Goal: Check status: Check status

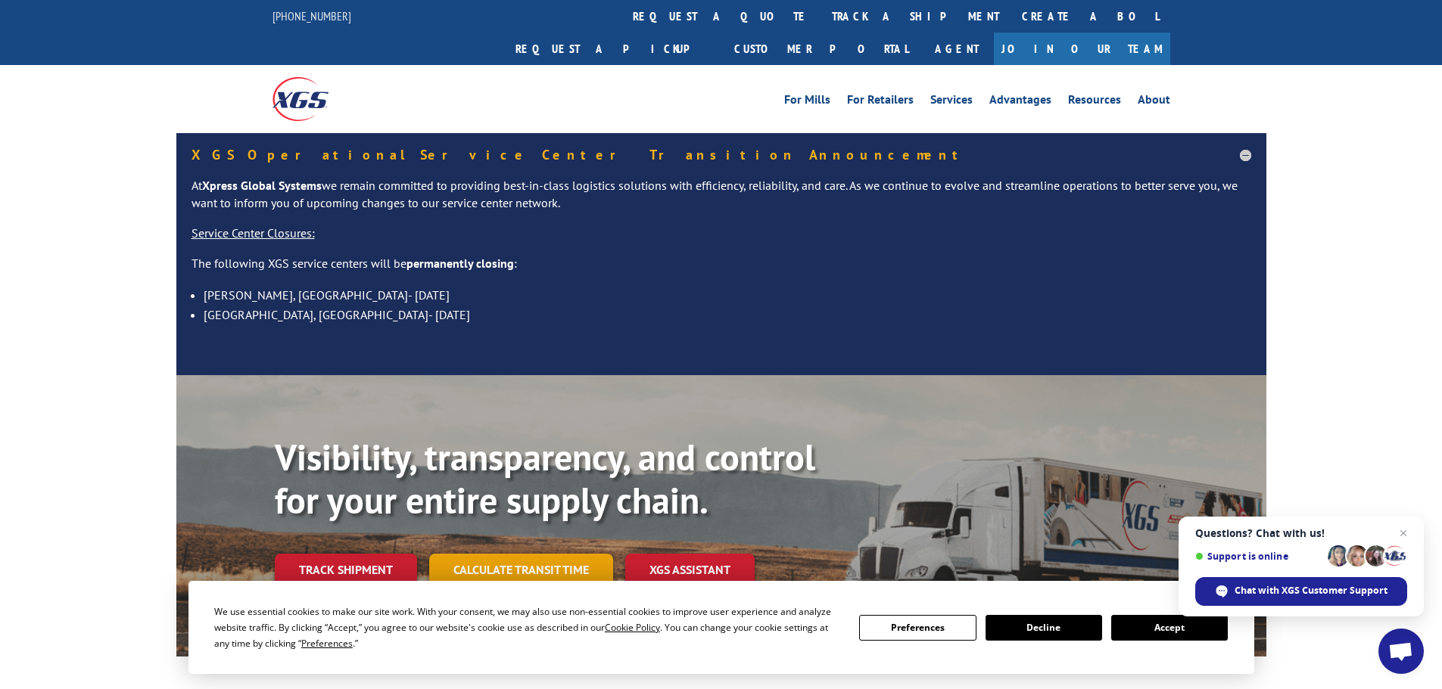
click at [542, 554] on link "Calculate transit time" at bounding box center [521, 570] width 184 height 33
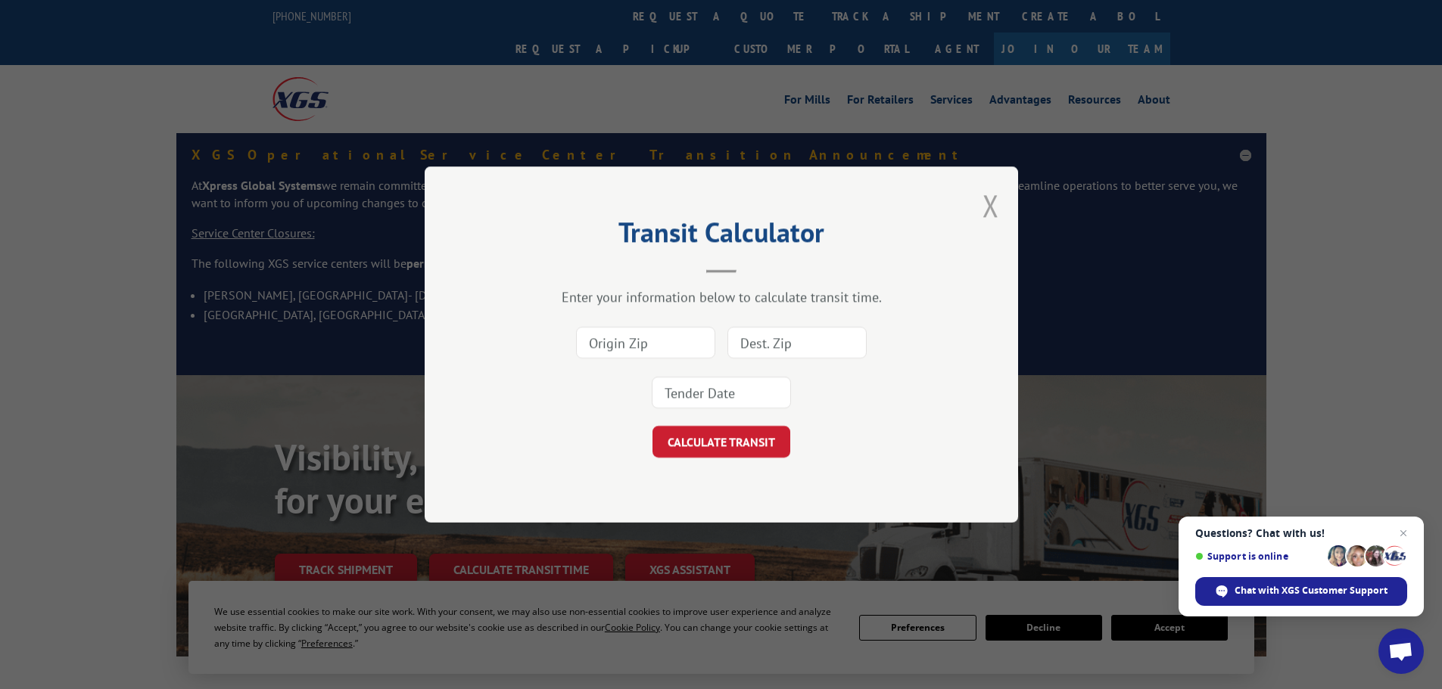
click at [987, 198] on button "Close modal" at bounding box center [990, 205] width 17 height 40
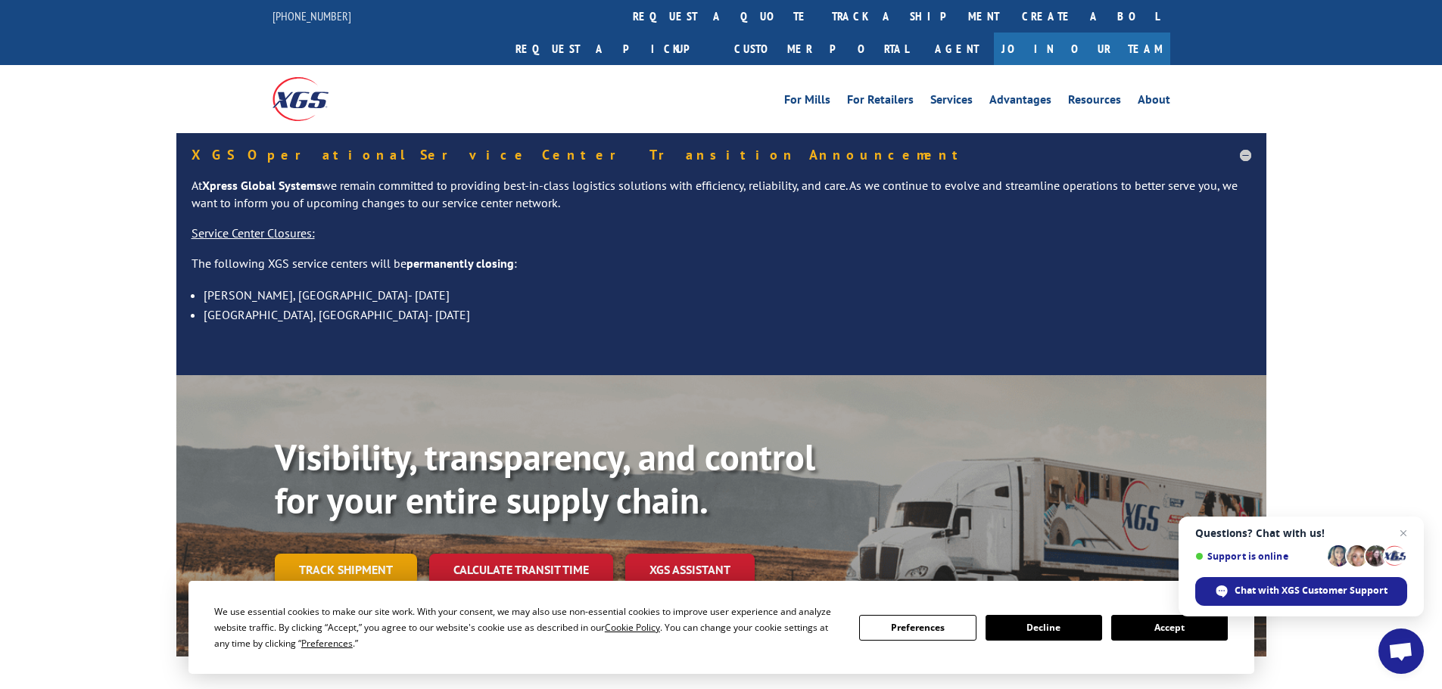
click at [363, 554] on link "Track shipment" at bounding box center [346, 570] width 142 height 32
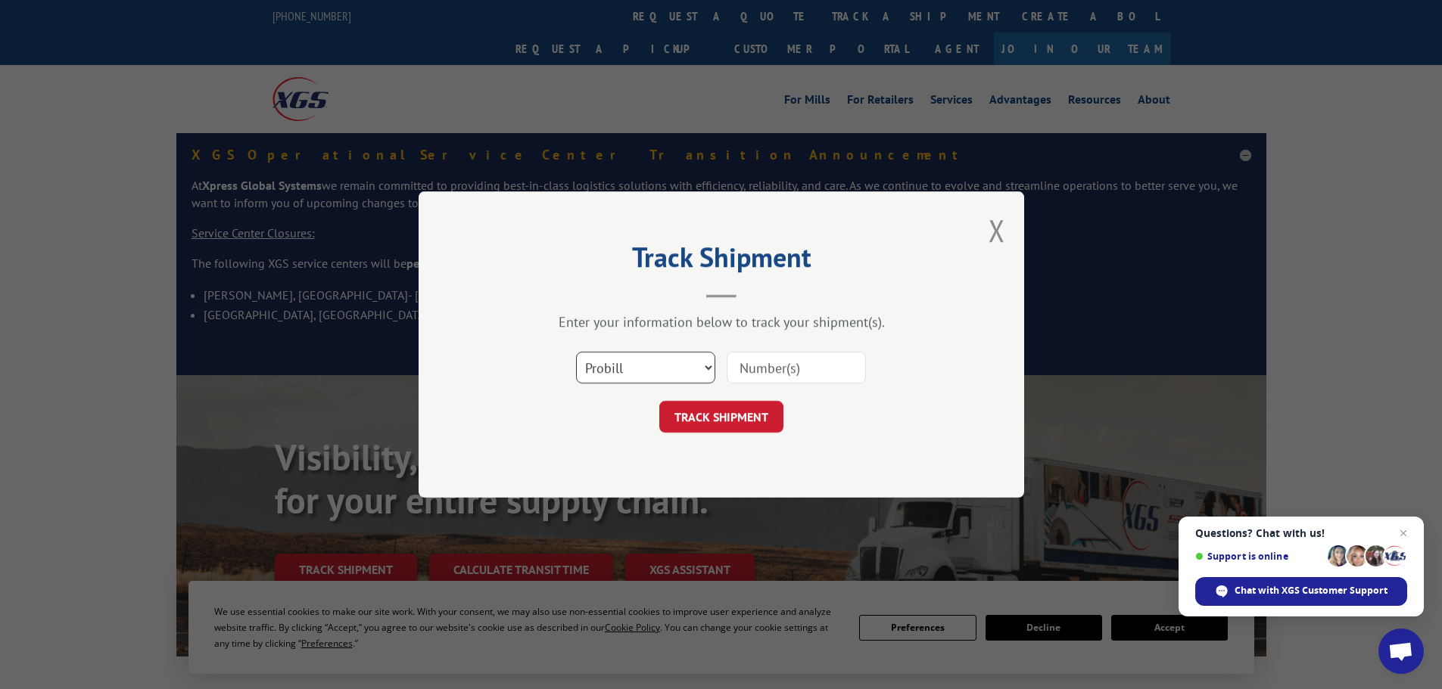
click at [607, 363] on select "Select category... Probill BOL PO" at bounding box center [645, 368] width 139 height 32
select select "bol"
click at [576, 352] on select "Select category... Probill BOL PO" at bounding box center [645, 368] width 139 height 32
click at [779, 372] on input at bounding box center [796, 368] width 139 height 32
paste input "435801"
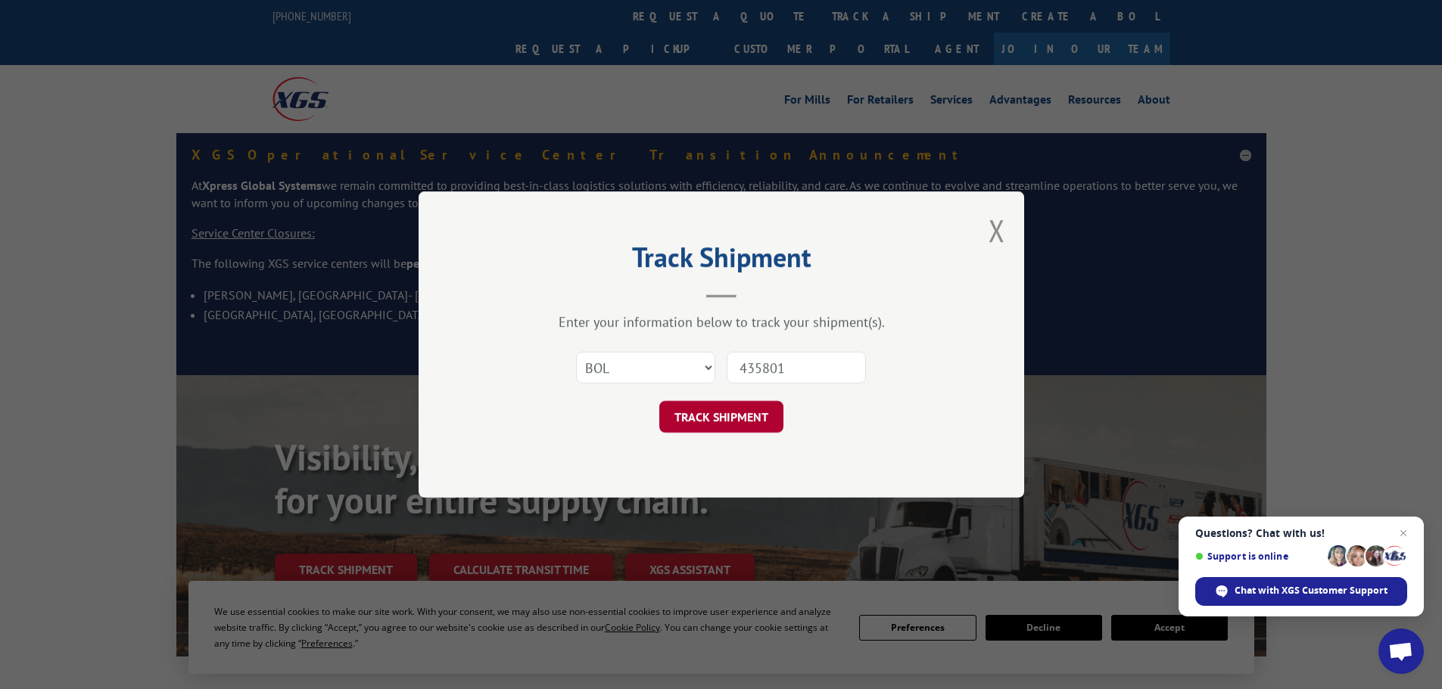
type input "435801"
click at [750, 409] on button "TRACK SHIPMENT" at bounding box center [721, 417] width 124 height 32
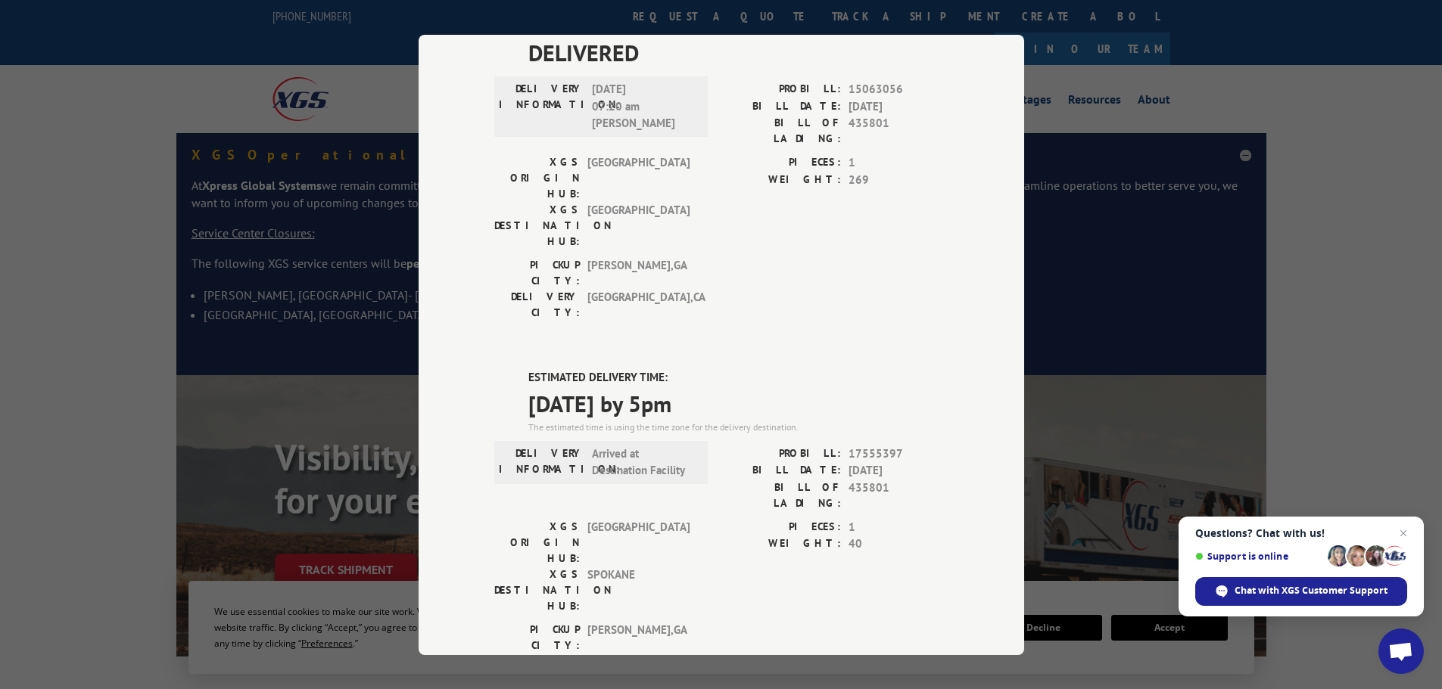
scroll to position [573, 0]
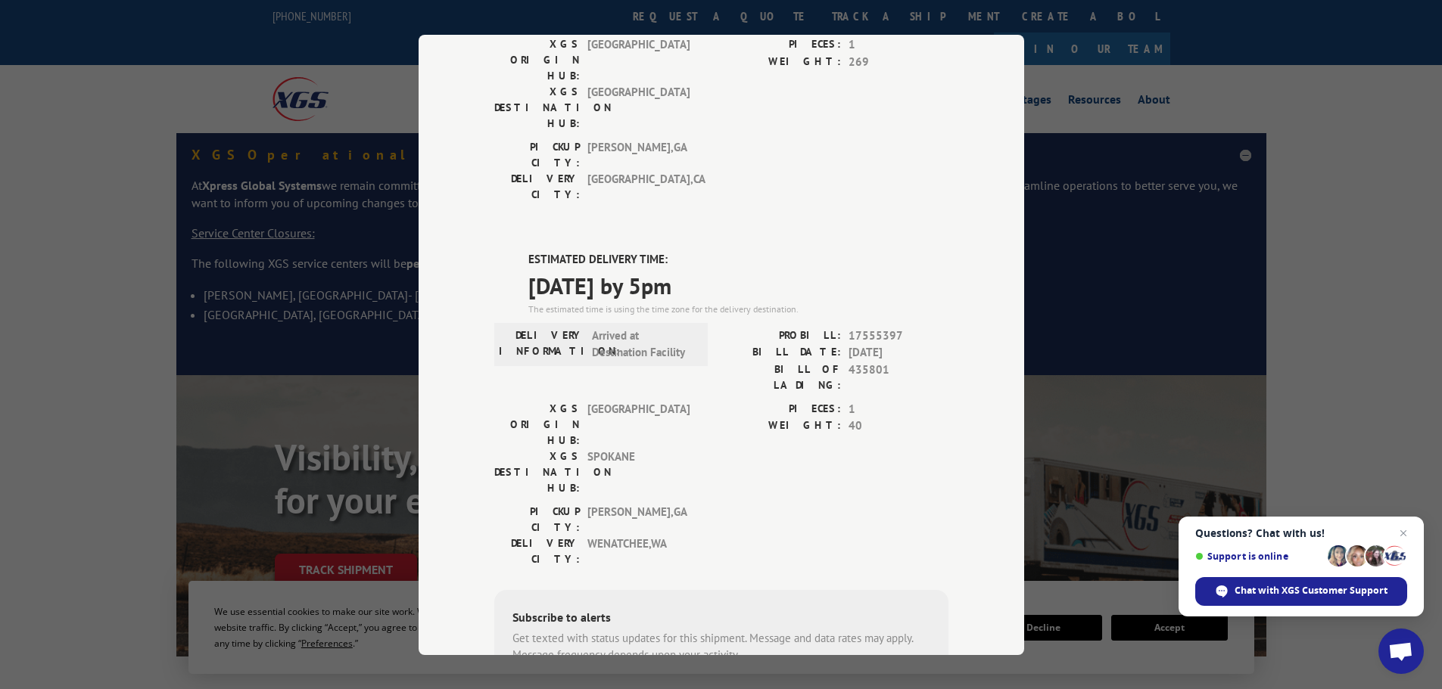
drag, startPoint x: 730, startPoint y: 131, endPoint x: 521, endPoint y: 104, distance: 209.9
click at [521, 251] on div "ESTIMATED DELIVERY TIME: [DATE] by 5pm The estimated time is using the time zon…" at bounding box center [721, 523] width 454 height 544
copy div "ESTIMATED DELIVERY TIME: [DATE] by 5pm"
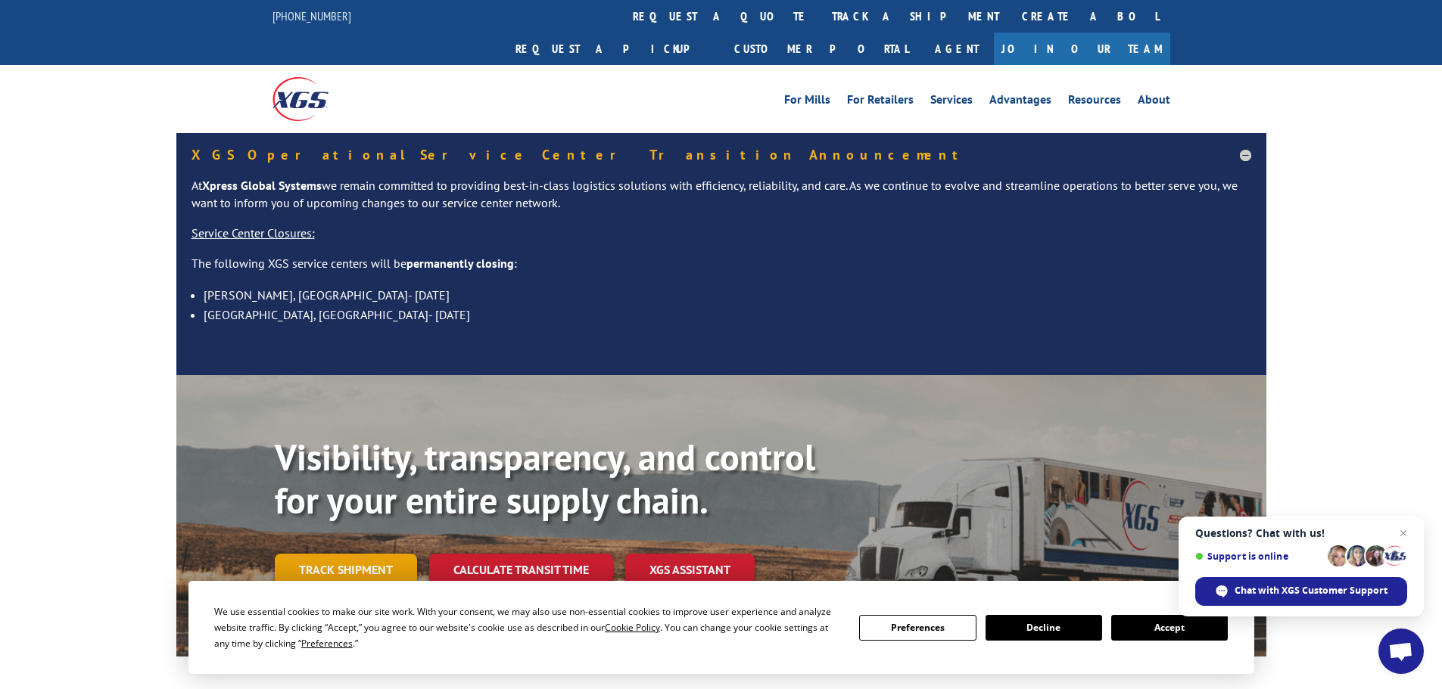
click at [373, 554] on link "Track shipment" at bounding box center [346, 570] width 142 height 32
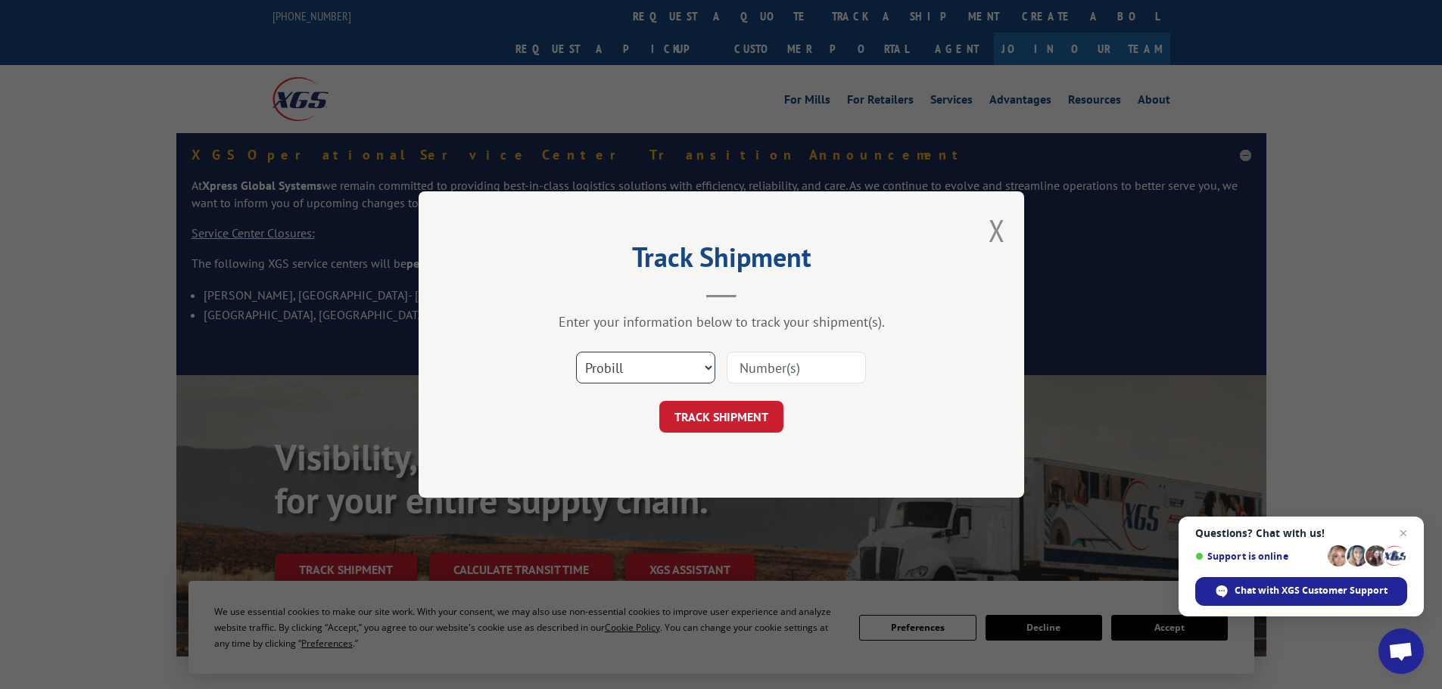
click at [618, 362] on select "Select category... Probill BOL PO" at bounding box center [645, 368] width 139 height 32
select select "bol"
click at [576, 352] on select "Select category... Probill BOL PO" at bounding box center [645, 368] width 139 height 32
click at [761, 378] on input at bounding box center [796, 368] width 139 height 32
paste input "5998225"
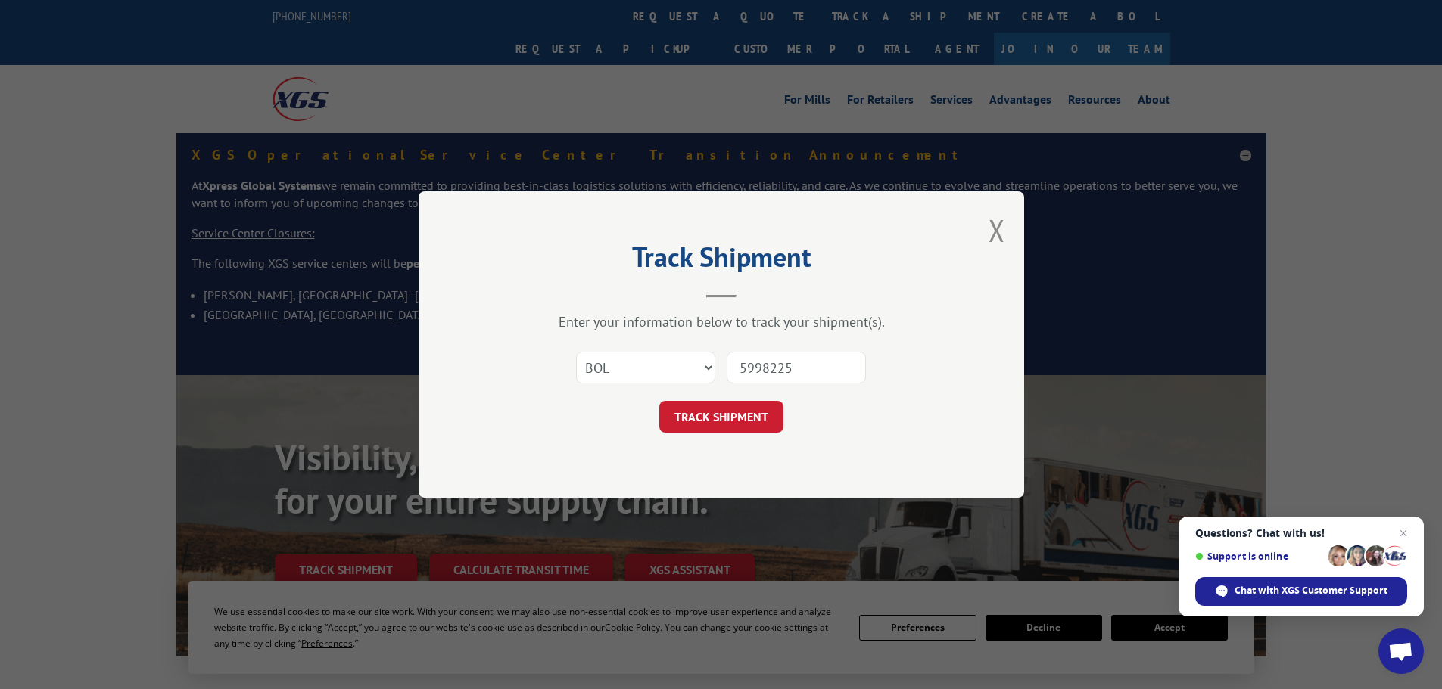
type input "5998225"
click at [739, 400] on form "Select category... Probill BOL PO 5998225 TRACK SHIPMENT" at bounding box center [721, 388] width 454 height 90
click at [738, 415] on button "TRACK SHIPMENT" at bounding box center [721, 417] width 124 height 32
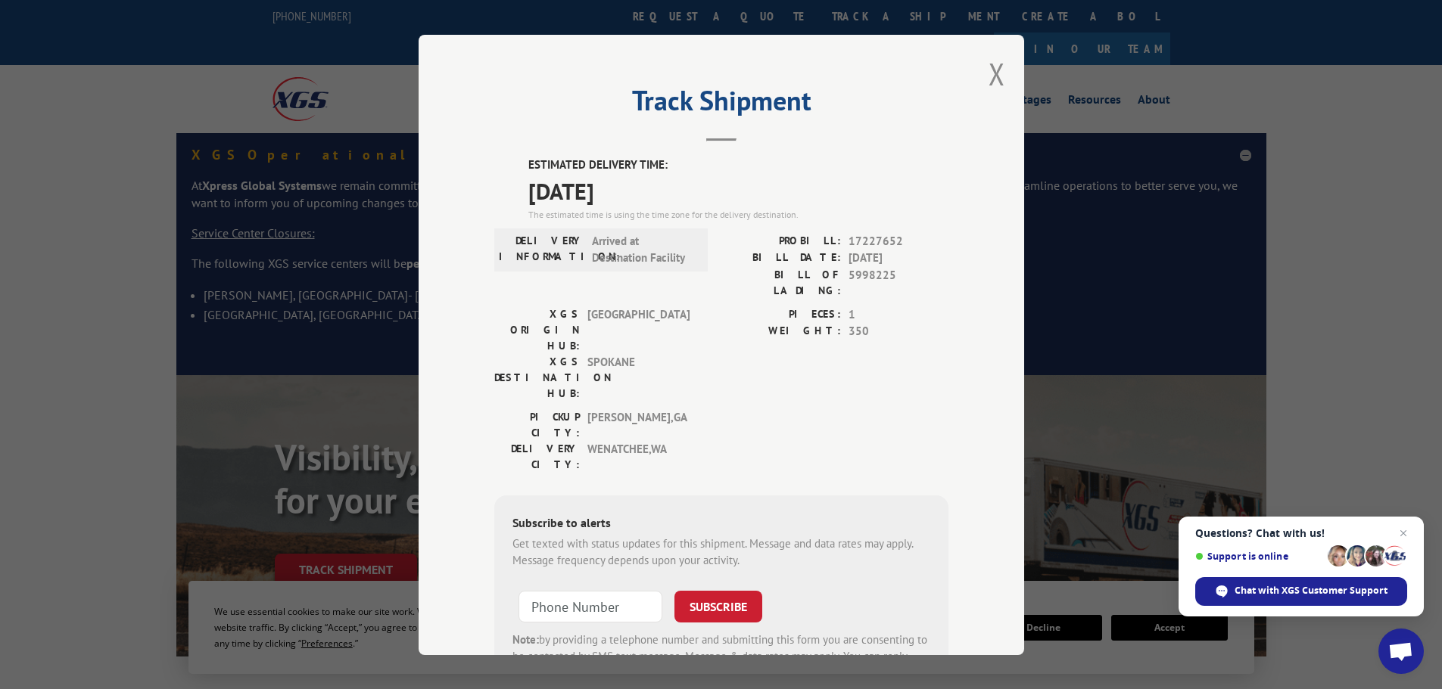
drag, startPoint x: 656, startPoint y: 199, endPoint x: 500, endPoint y: 145, distance: 165.9
click at [500, 145] on div "Track Shipment ESTIMATED DELIVERY TIME: 09/10/2025 The estimated time is using …" at bounding box center [721, 345] width 605 height 621
copy div "ESTIMATED DELIVERY TIME: 09/10/2025"
